Goal: Task Accomplishment & Management: Complete application form

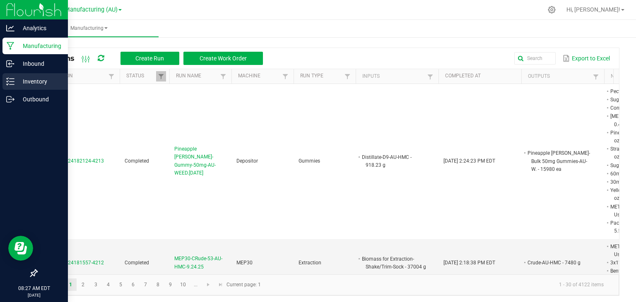
click at [11, 78] on icon at bounding box center [10, 81] width 8 height 8
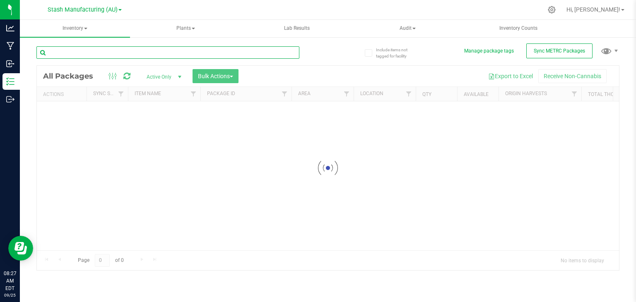
click at [87, 54] on input "text" at bounding box center [167, 52] width 263 height 12
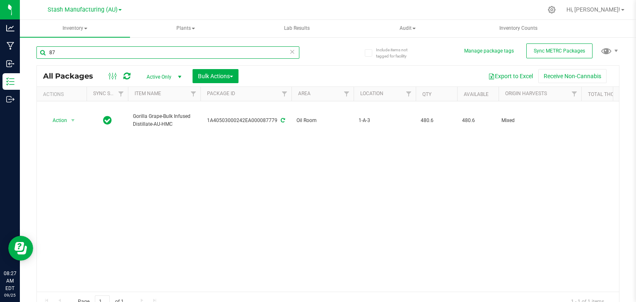
type input "8"
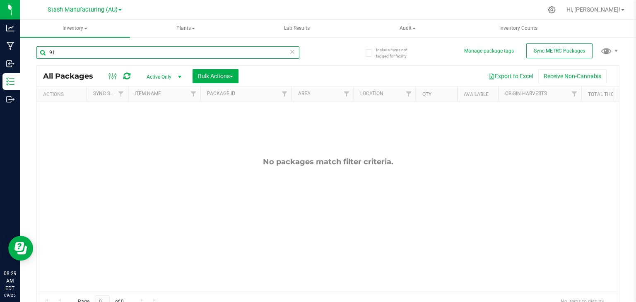
type input "9"
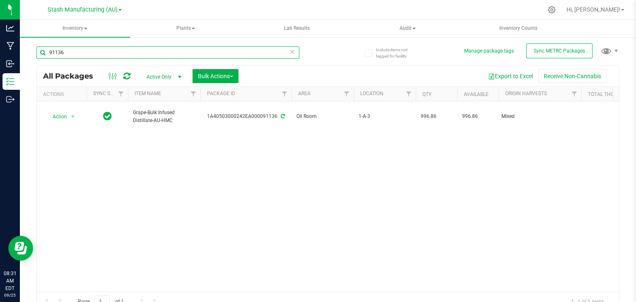
type input "91136"
click at [290, 51] on icon at bounding box center [293, 51] width 6 height 10
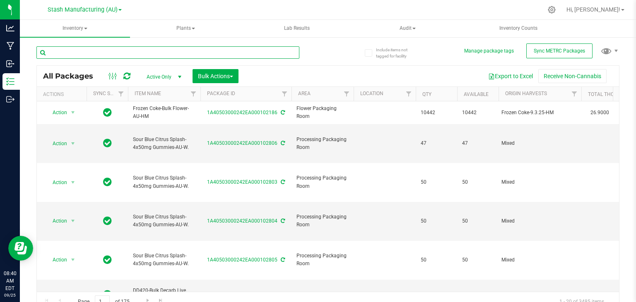
click at [232, 56] on input "text" at bounding box center [167, 52] width 263 height 12
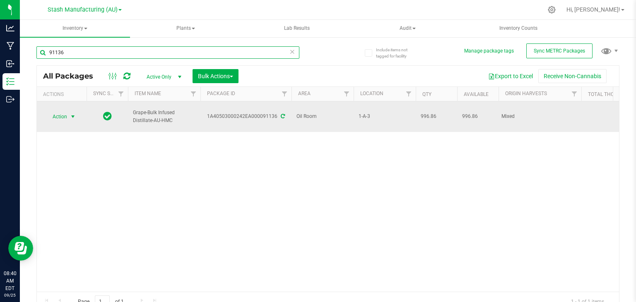
type input "91136"
click at [72, 115] on span "select" at bounding box center [73, 116] width 7 height 7
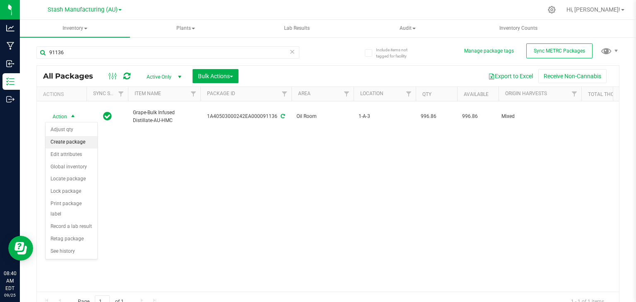
click at [66, 141] on li "Create package" at bounding box center [72, 142] width 52 height 12
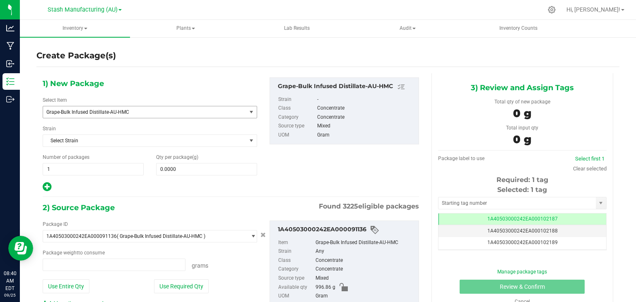
type input "0.0000 g"
click at [161, 109] on span "Grape-Bulk Infused Distillate-AU-HMC" at bounding box center [140, 112] width 189 height 6
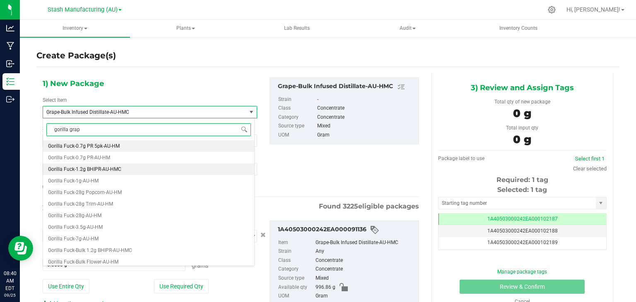
type input "gorilla grape"
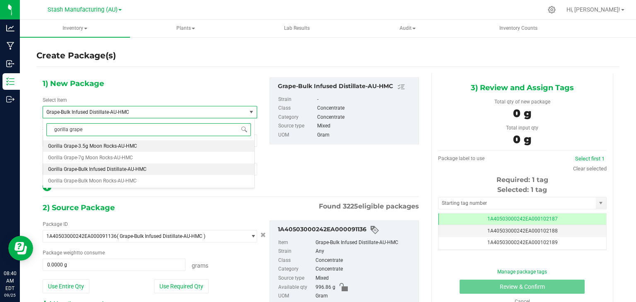
click at [120, 170] on span "Gorilla Grape-Bulk Infused Distillate-AU-HMC" at bounding box center [97, 170] width 99 height 6
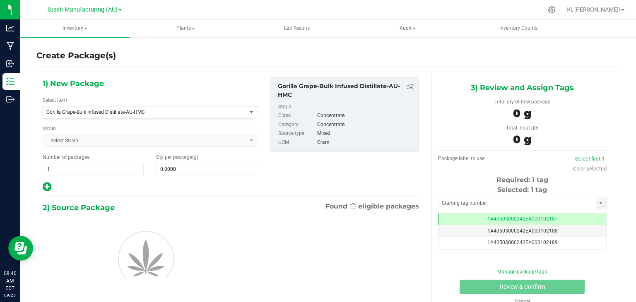
type input "0.0000"
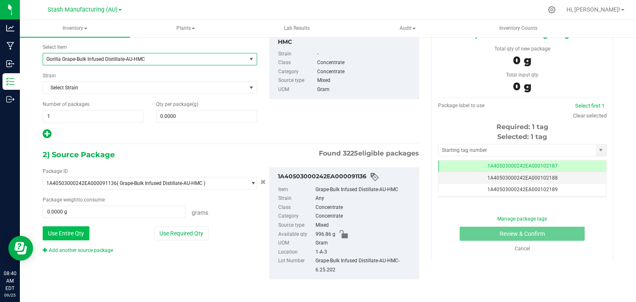
click at [70, 234] on button "Use Entire Qty" at bounding box center [66, 234] width 47 height 14
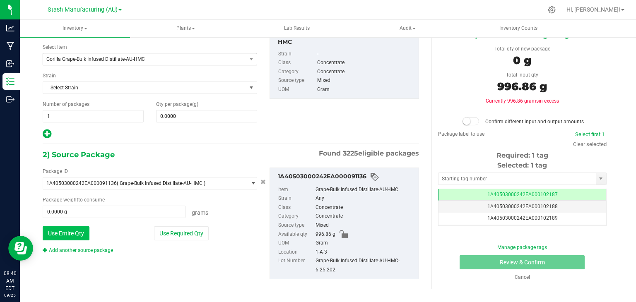
type input "996.8600 g"
click at [103, 248] on link "Add another source package" at bounding box center [78, 251] width 70 height 6
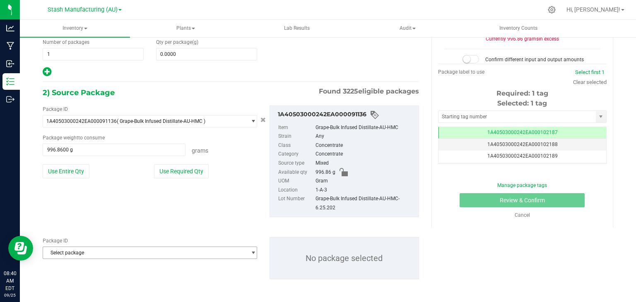
click at [101, 249] on span "Select package" at bounding box center [144, 253] width 203 height 12
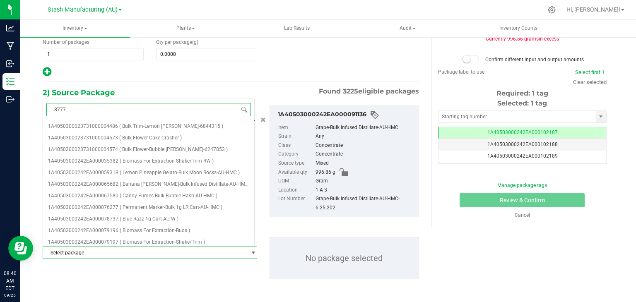
type input "87779"
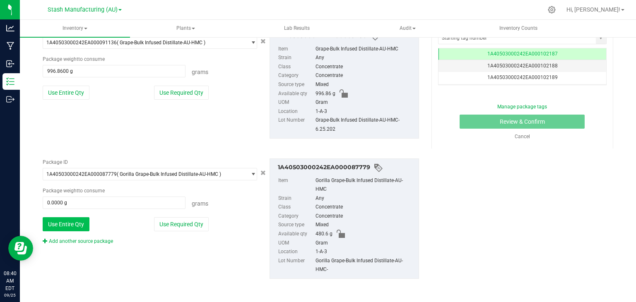
click at [72, 227] on button "Use Entire Qty" at bounding box center [66, 224] width 47 height 14
type input "480.6000 g"
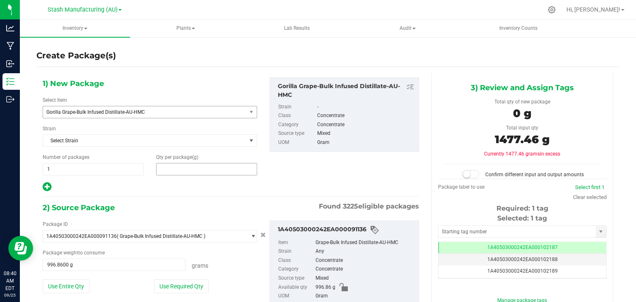
click at [207, 171] on span at bounding box center [206, 169] width 101 height 12
type input "1477.46"
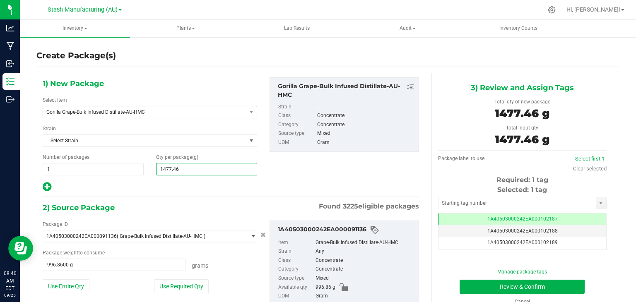
type input "1,477.4600"
click at [233, 190] on div at bounding box center [150, 187] width 215 height 11
click at [463, 203] on input "text" at bounding box center [517, 204] width 157 height 12
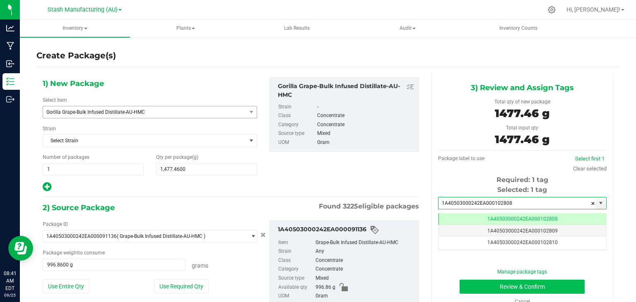
type input "1A40503000242EA000102808"
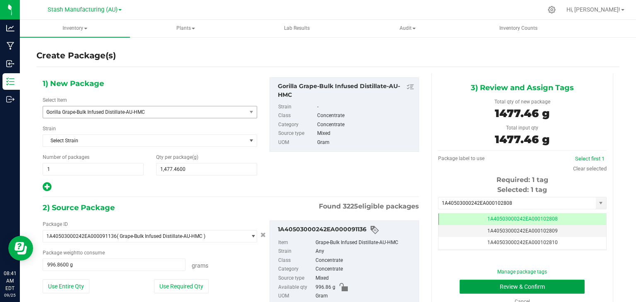
click at [478, 283] on button "Review & Confirm" at bounding box center [522, 287] width 125 height 14
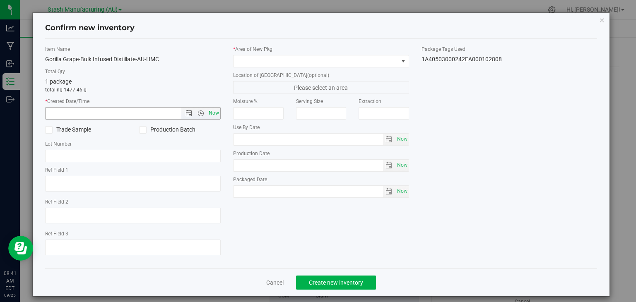
click at [213, 112] on span "Now" at bounding box center [214, 113] width 14 height 12
type input "[DATE] 8:41 AM"
click at [142, 130] on icon at bounding box center [142, 130] width 5 height 0
click at [0, 0] on input "Production Batch" at bounding box center [0, 0] width 0 height 0
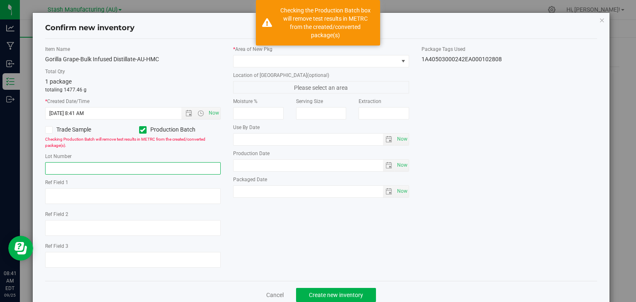
click at [96, 164] on input "text" at bounding box center [133, 168] width 176 height 12
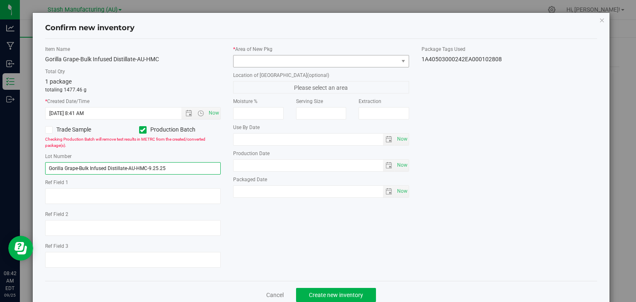
type input "Gorilla Grape-Bulk Infused Distillate-AU-HMC-9.25.25"
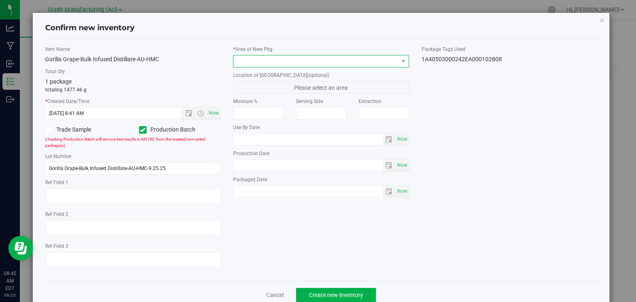
click at [329, 59] on span at bounding box center [316, 62] width 165 height 12
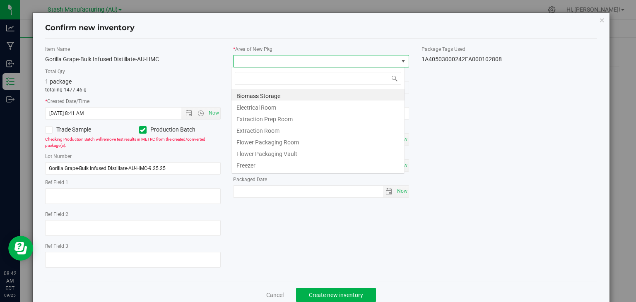
scroll to position [12, 174]
click at [258, 107] on li "Electrical Room" at bounding box center [318, 107] width 173 height 12
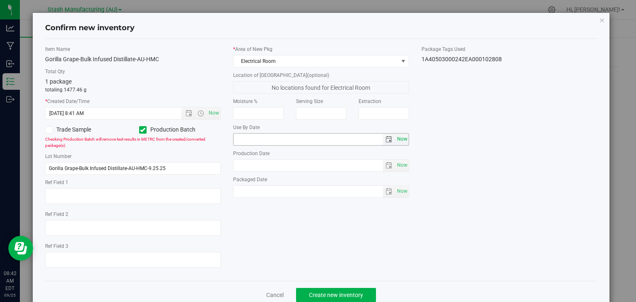
click at [401, 144] on span "Now" at bounding box center [402, 139] width 14 height 12
type input "[DATE]"
click at [402, 166] on span "Now" at bounding box center [402, 165] width 14 height 12
type input "[DATE]"
click at [244, 138] on input "[DATE]" at bounding box center [309, 140] width 150 height 12
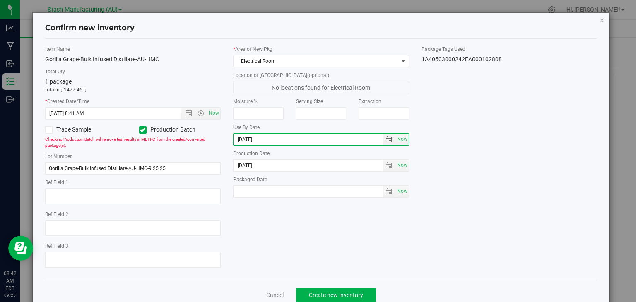
type input "[DATE]"
click at [323, 239] on div "Item Name Gorilla Grape-Bulk Infused Distillate-AU-HMC Total Qty 1 package tota…" at bounding box center [321, 160] width 565 height 229
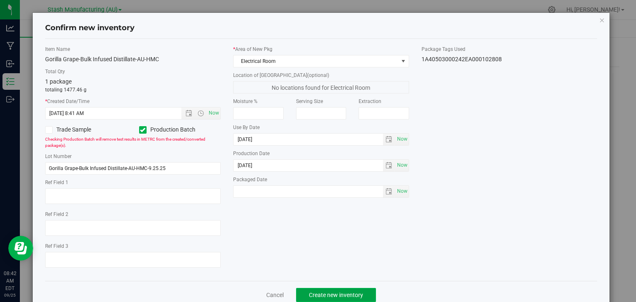
click at [333, 296] on span "Create new inventory" at bounding box center [336, 295] width 54 height 7
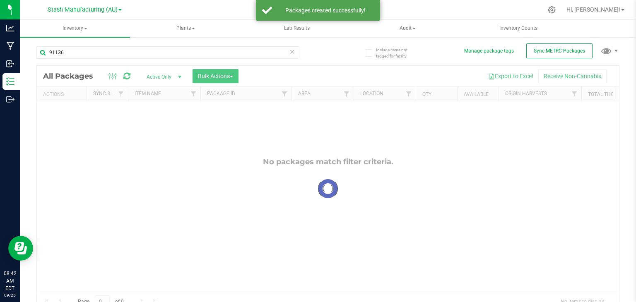
click at [290, 52] on icon at bounding box center [293, 51] width 6 height 10
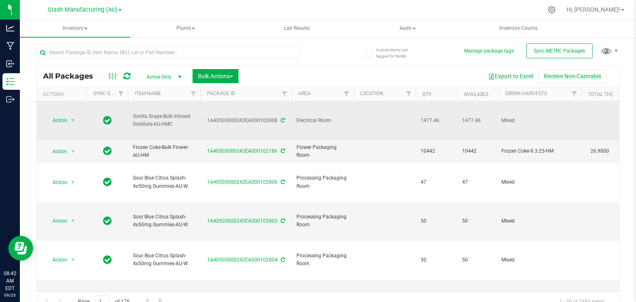
drag, startPoint x: 175, startPoint y: 121, endPoint x: 119, endPoint y: 110, distance: 57.0
copy tr "Gorilla Grape-Bulk Infused Distillate-AU-HMC"
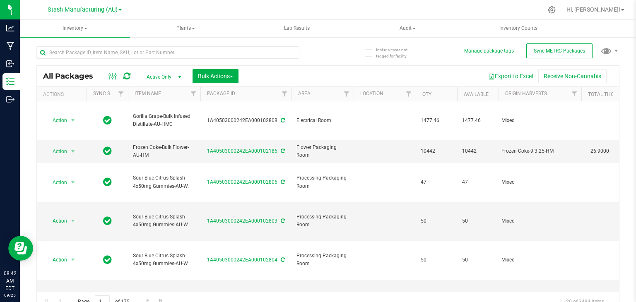
click at [326, 72] on div "Export to Excel Receive Non-Cannabis" at bounding box center [429, 76] width 368 height 14
click at [558, 25] on uib-tab-heading "Inventory Counts" at bounding box center [518, 28] width 109 height 17
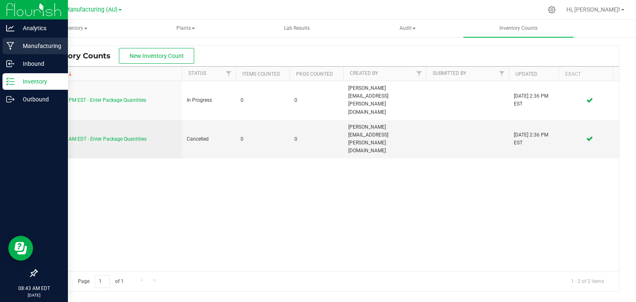
click at [10, 43] on icon at bounding box center [11, 46] width 8 height 8
